Goal: Find contact information: Find contact information

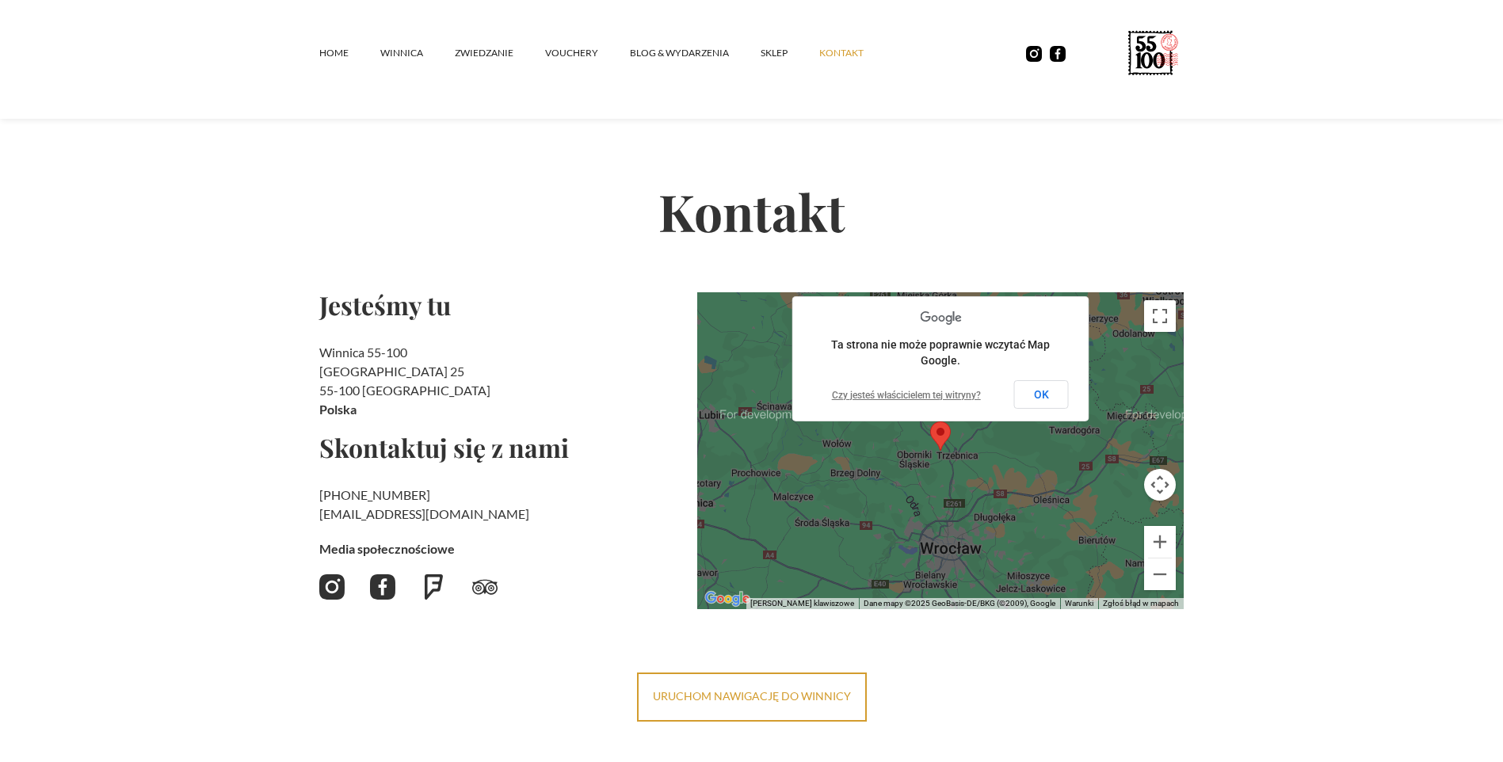
click at [1056, 396] on button "OK" at bounding box center [1041, 394] width 55 height 29
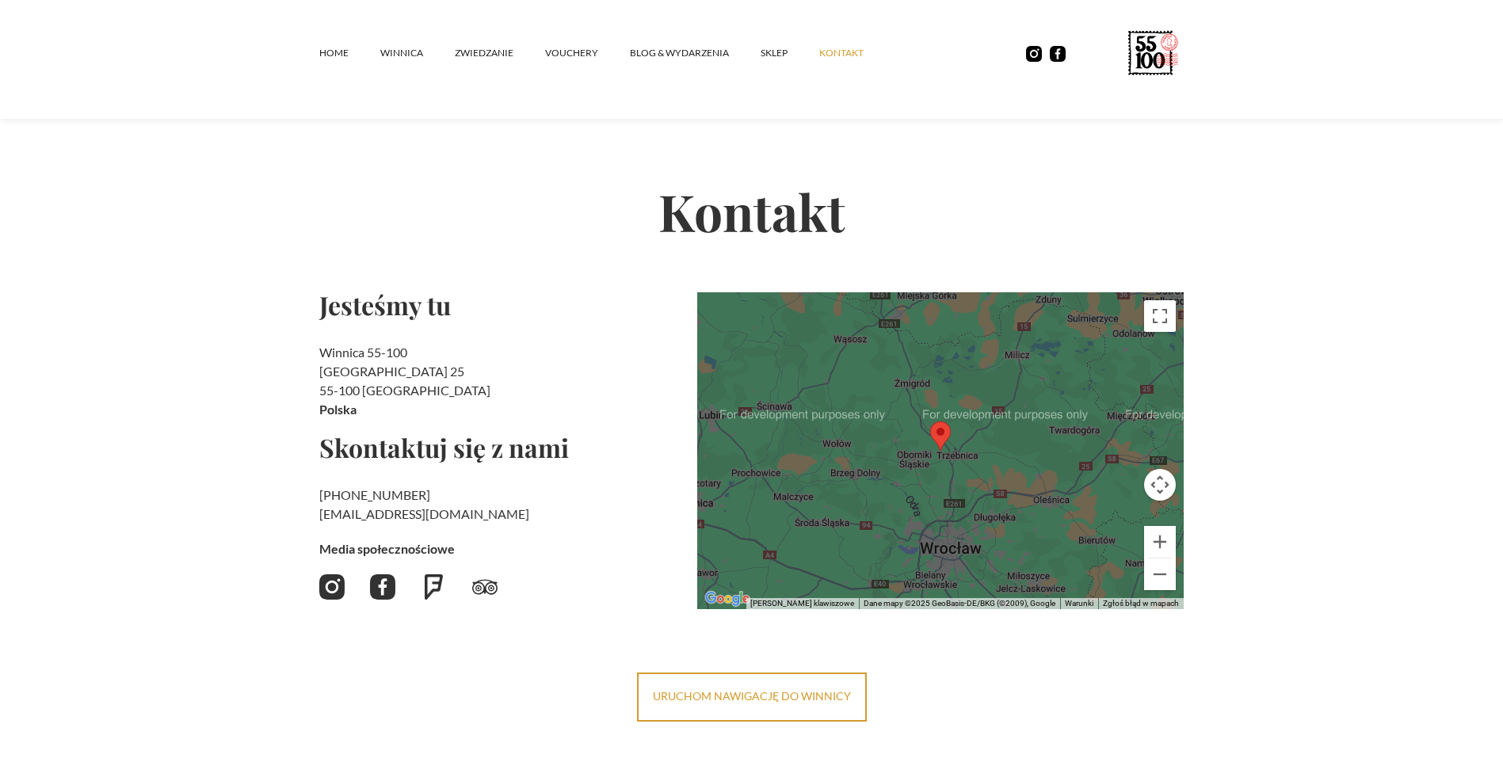
click at [943, 444] on img "Map pin" at bounding box center [940, 435] width 21 height 29
click at [1157, 322] on button "Włącz widok pełnoekranowy" at bounding box center [1160, 316] width 32 height 32
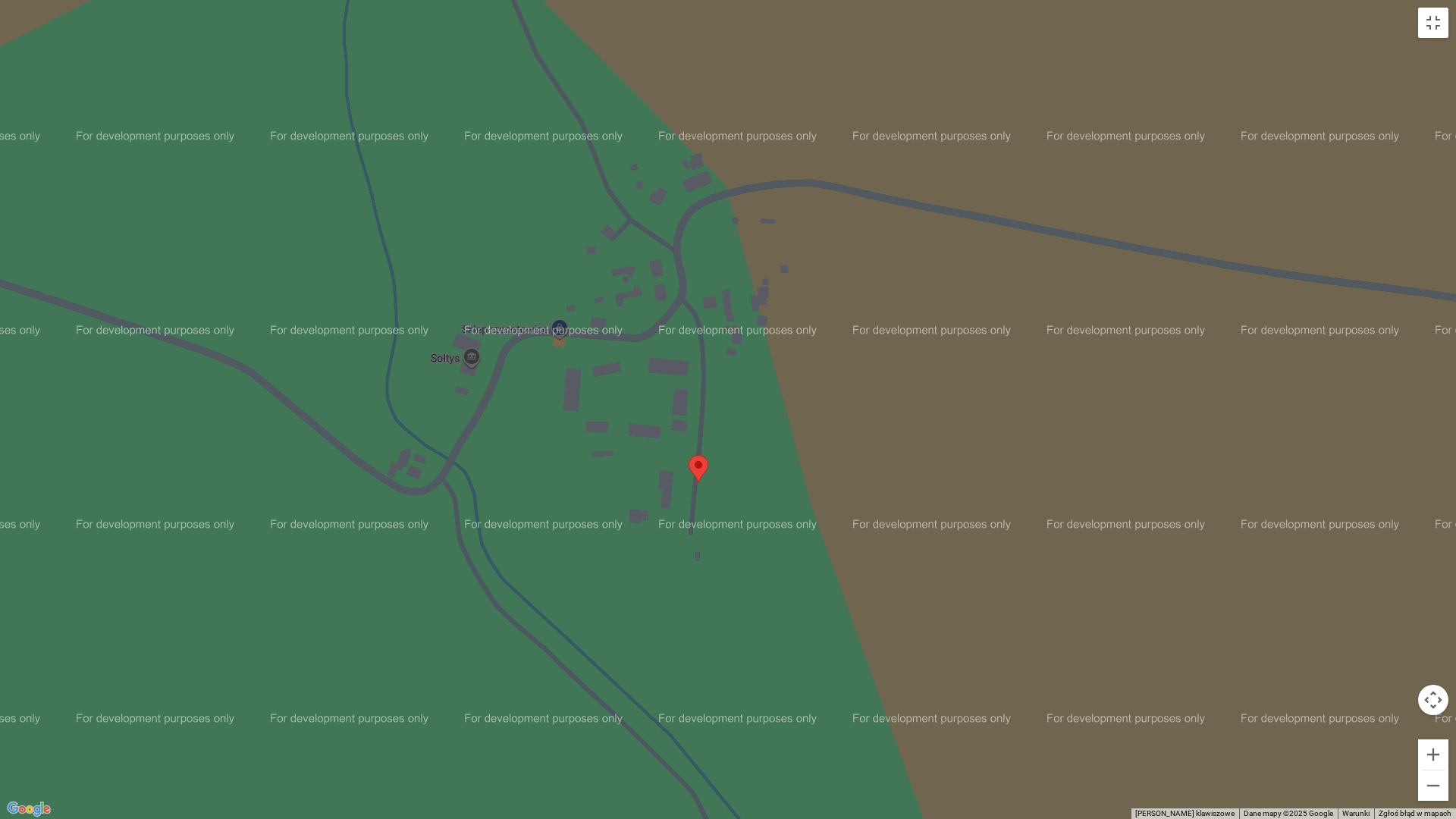
drag, startPoint x: 722, startPoint y: 296, endPoint x: 703, endPoint y: 423, distance: 128.4
click at [703, 423] on div at bounding box center [728, 410] width 1456 height 819
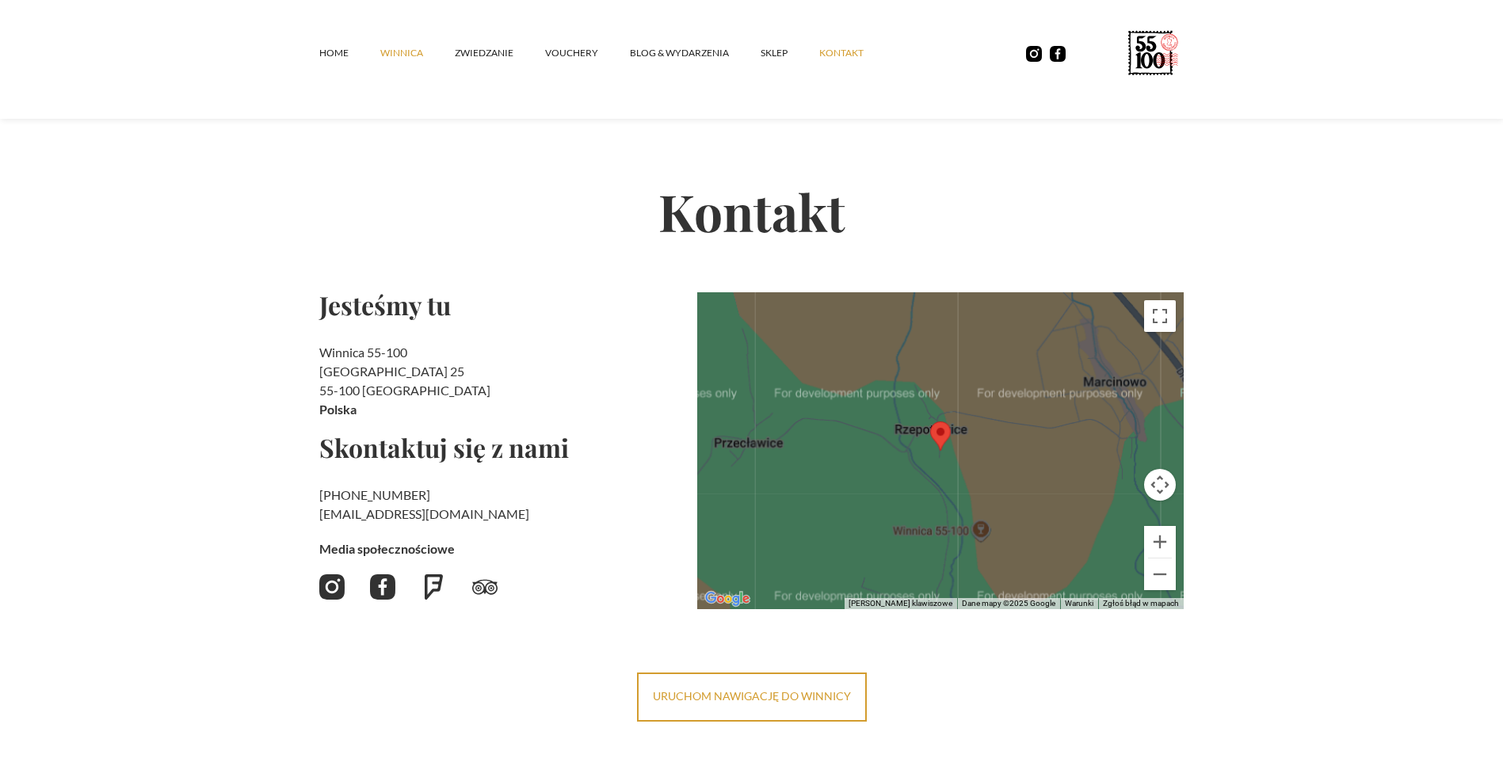
click at [425, 56] on link "winnica" at bounding box center [417, 53] width 74 height 48
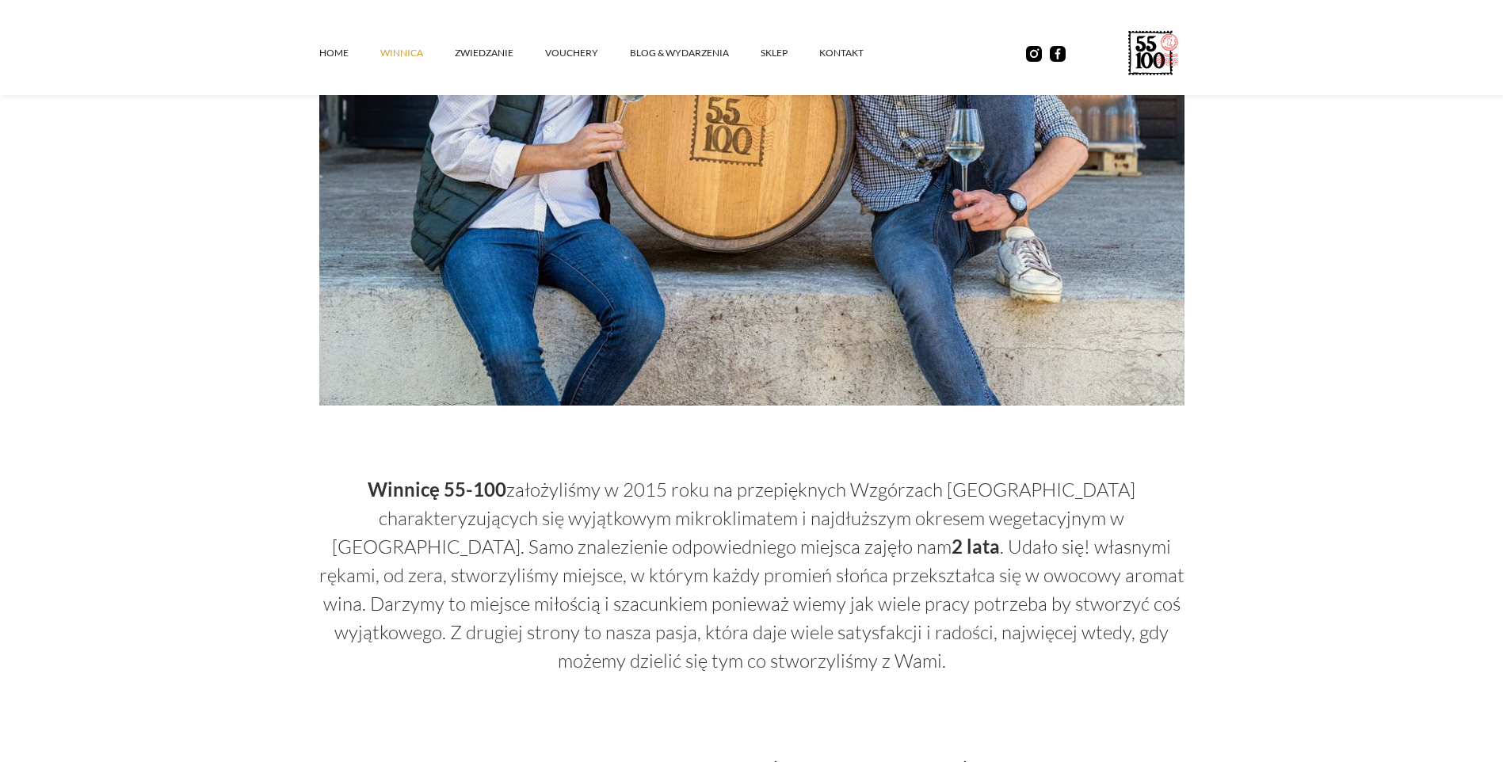
scroll to position [475, 0]
